Goal: Task Accomplishment & Management: Manage account settings

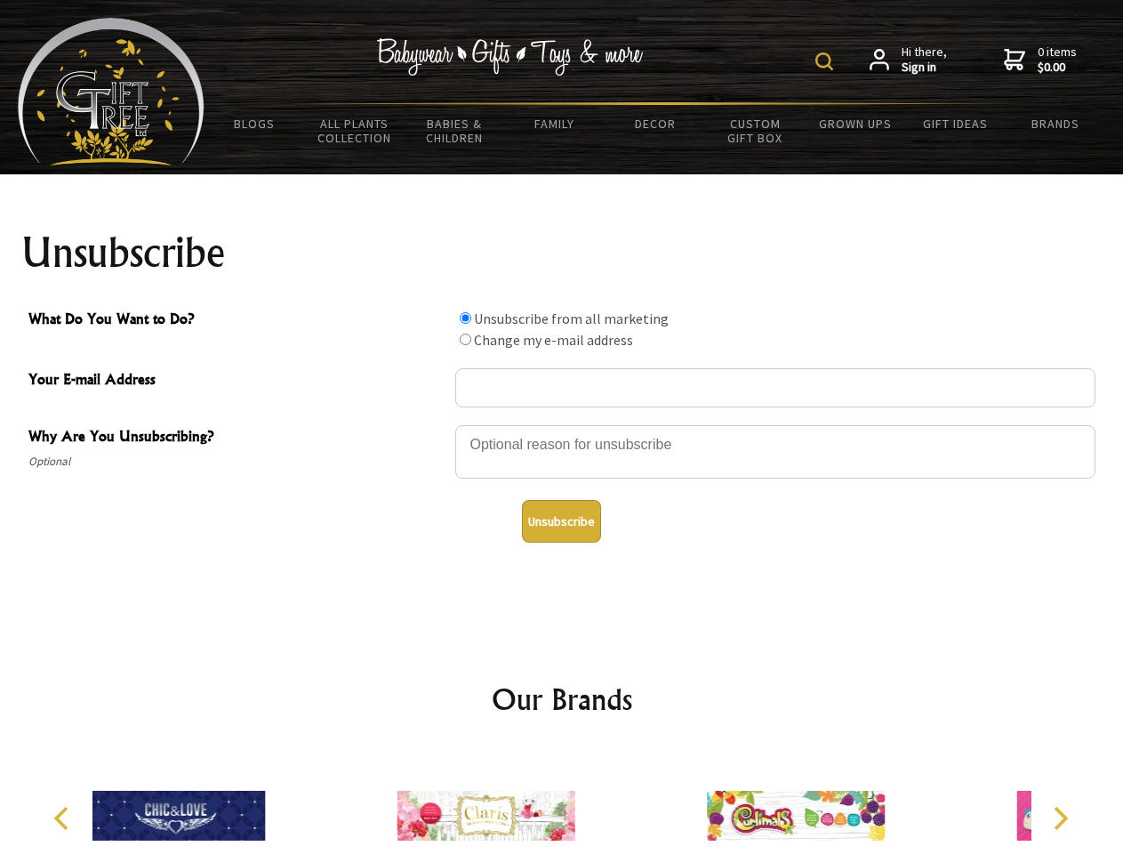
click at [827, 61] on img at bounding box center [825, 61] width 18 height 18
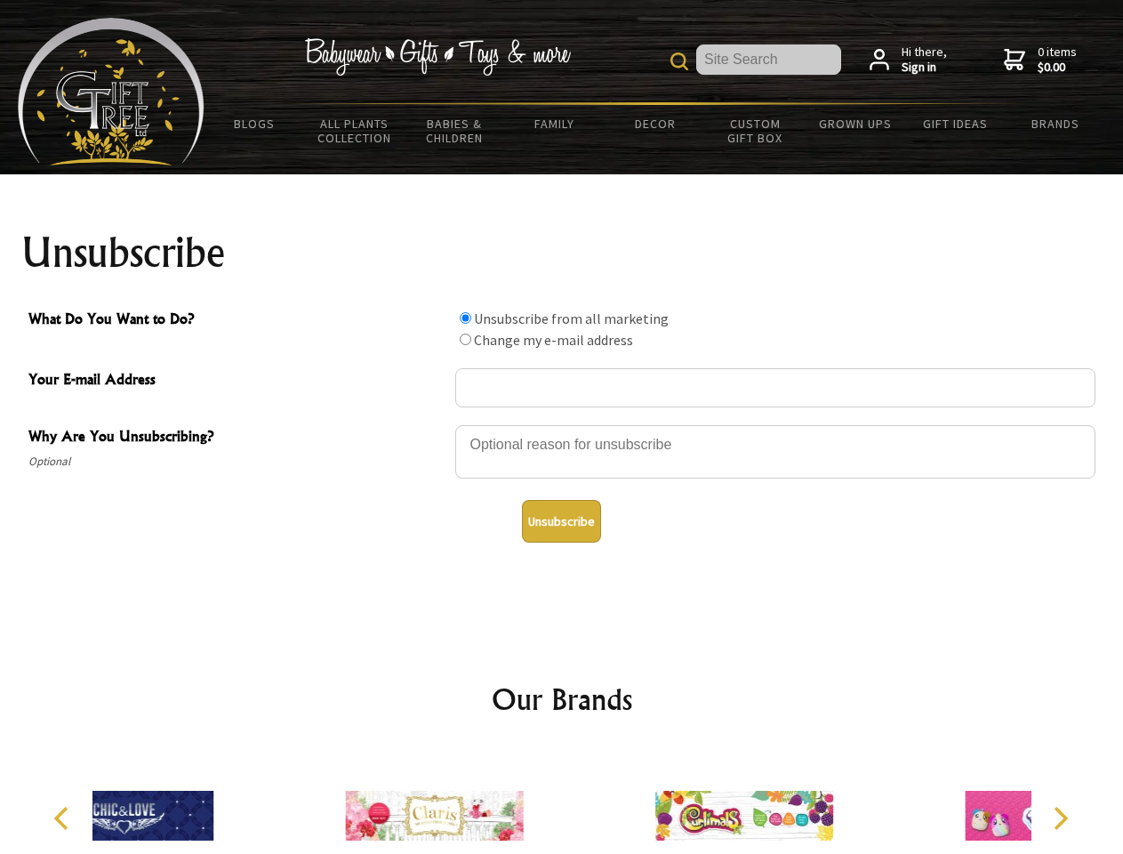
click at [562, 424] on div at bounding box center [775, 454] width 640 height 62
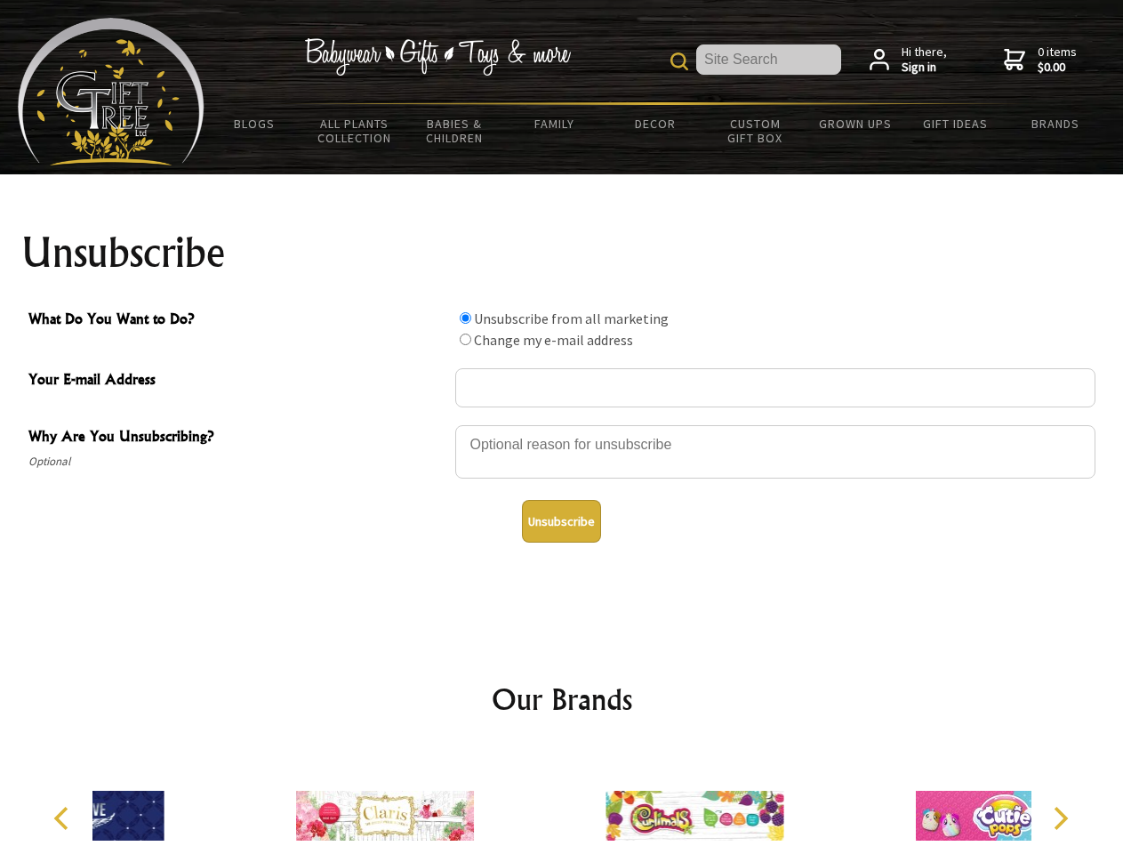
click at [465, 318] on input "What Do You Want to Do?" at bounding box center [466, 318] width 12 height 12
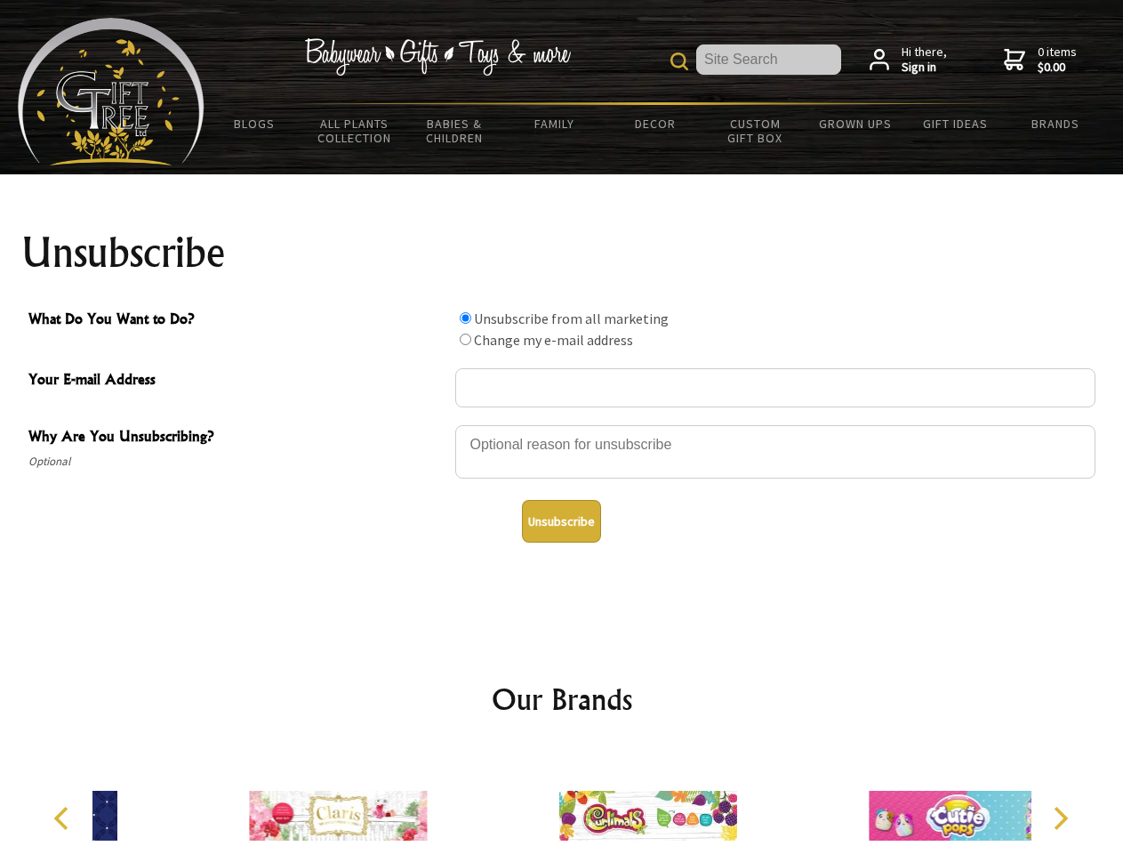
click at [465, 339] on input "What Do You Want to Do?" at bounding box center [466, 340] width 12 height 12
radio input "true"
